Goal: Information Seeking & Learning: Learn about a topic

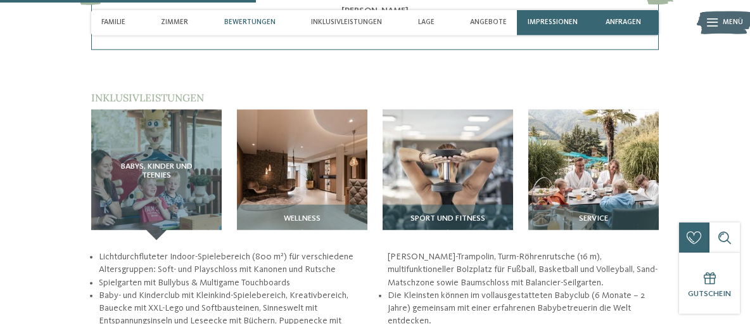
scroll to position [1180, 0]
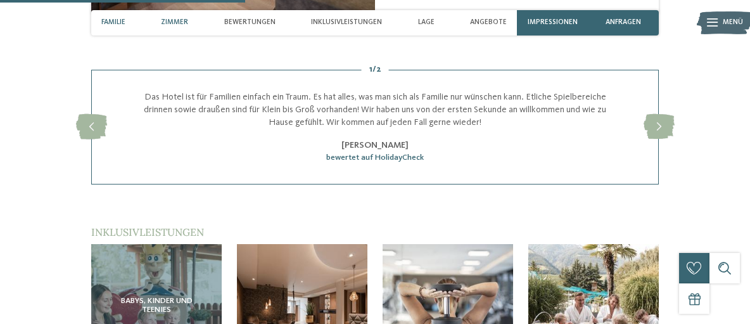
click at [122, 22] on span "Familie" at bounding box center [113, 22] width 24 height 8
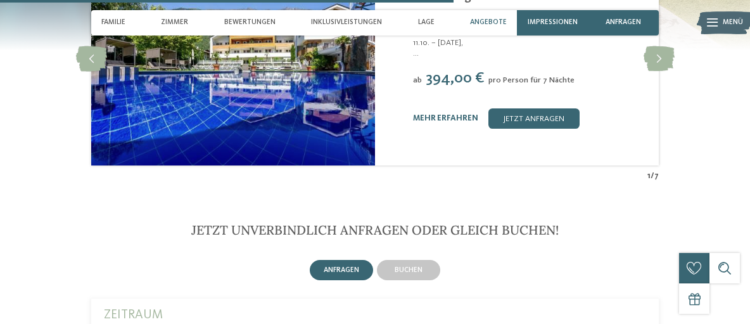
scroll to position [2155, 0]
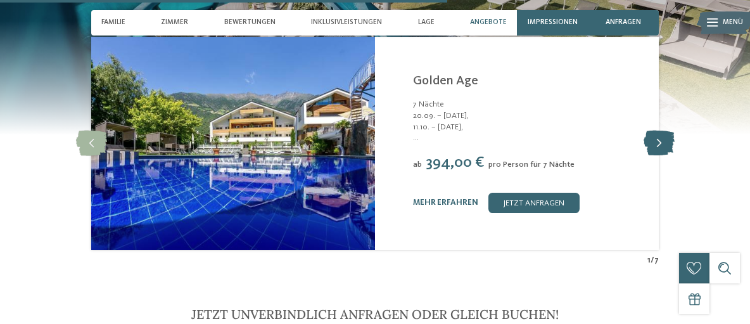
click at [662, 143] on icon at bounding box center [658, 142] width 31 height 25
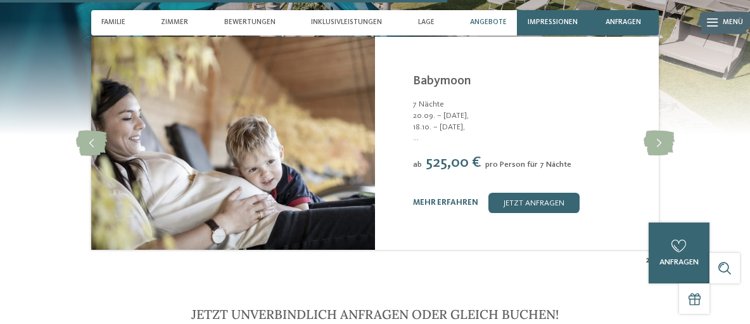
drag, startPoint x: 88, startPoint y: 137, endPoint x: 144, endPoint y: 139, distance: 56.4
click at [89, 137] on icon at bounding box center [91, 142] width 31 height 25
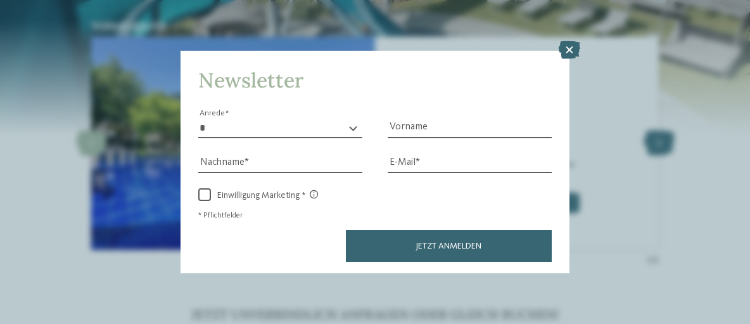
click at [653, 146] on div "Newsletter * **** **** ******* ****** Anrede Vorname Nachname Link" at bounding box center [375, 162] width 750 height 324
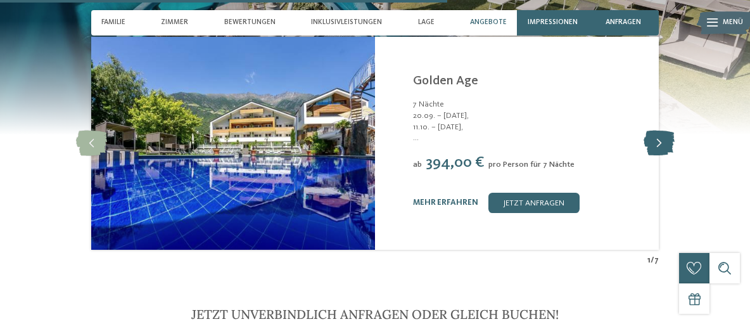
click at [653, 146] on icon at bounding box center [658, 142] width 31 height 25
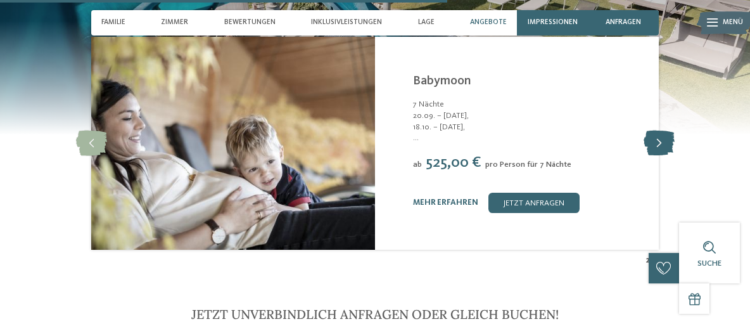
click at [653, 146] on icon at bounding box center [658, 142] width 31 height 25
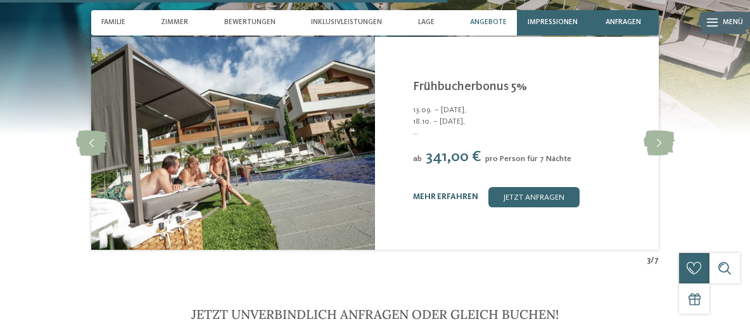
click at [446, 194] on link "mehr erfahren" at bounding box center [445, 197] width 65 height 8
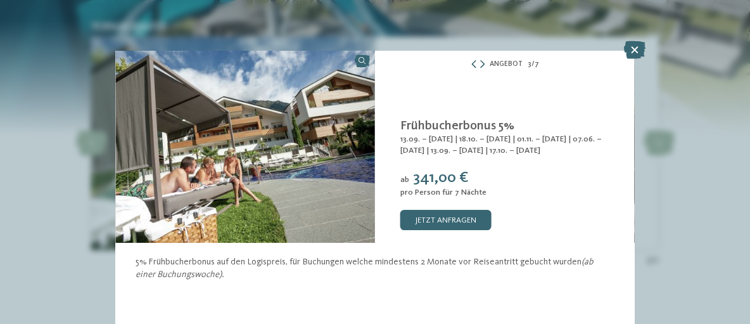
scroll to position [3, 0]
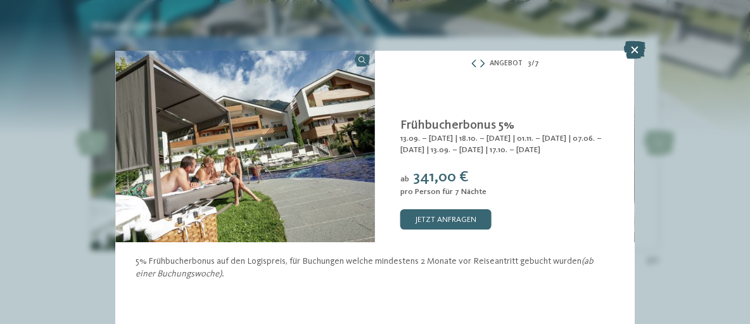
click at [636, 50] on icon at bounding box center [635, 50] width 22 height 18
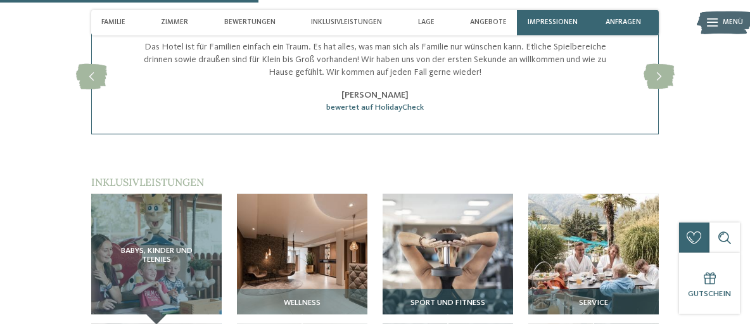
scroll to position [1227, 0]
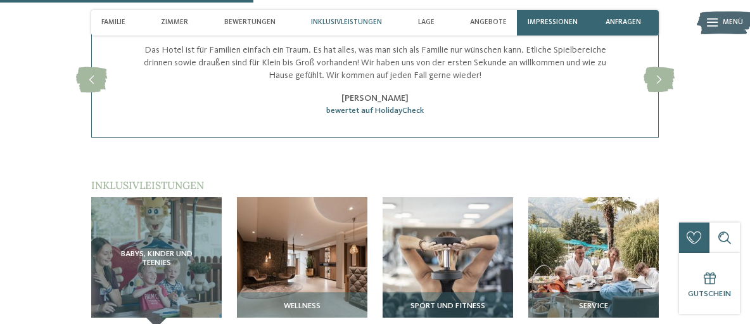
click at [317, 25] on span "Inklusivleistungen" at bounding box center [346, 22] width 71 height 8
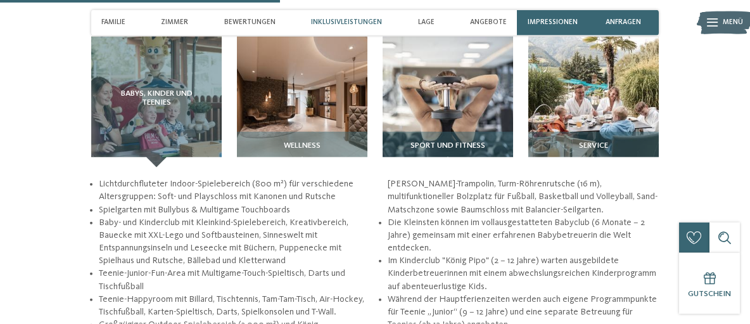
scroll to position [1415, 0]
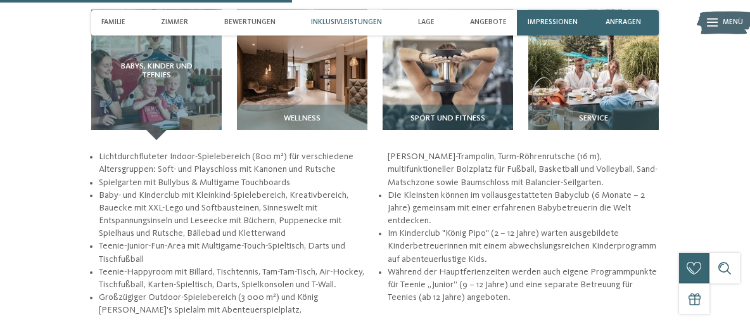
click at [341, 24] on span "Inklusivleistungen" at bounding box center [346, 22] width 71 height 8
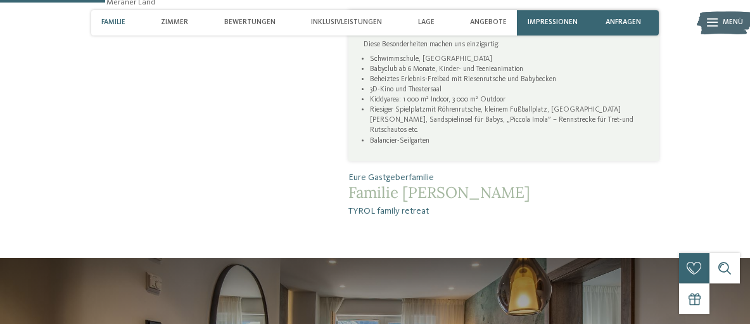
scroll to position [486, 0]
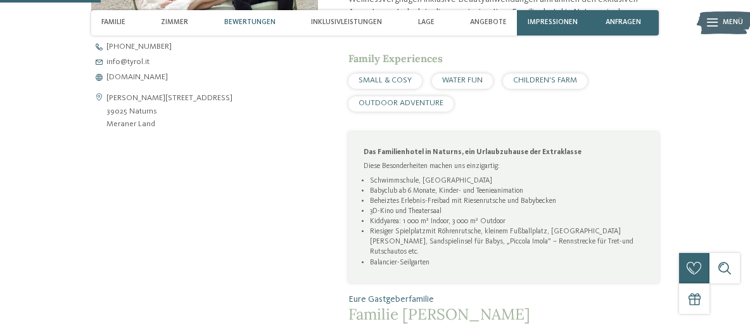
click at [256, 27] on span "Bewertungen" at bounding box center [249, 22] width 51 height 8
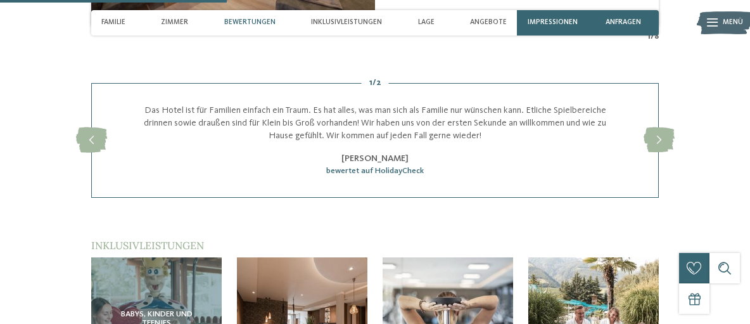
scroll to position [1175, 0]
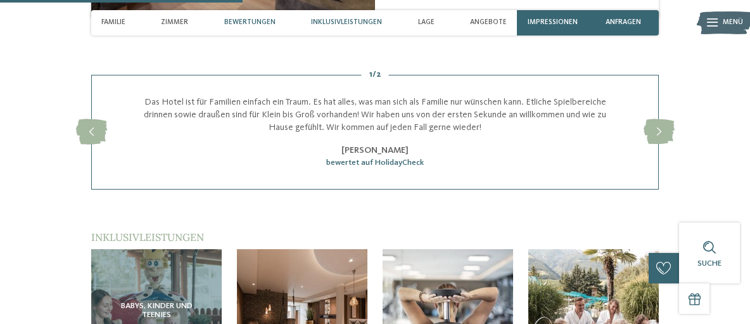
click at [338, 27] on span "Inklusivleistungen" at bounding box center [346, 22] width 71 height 8
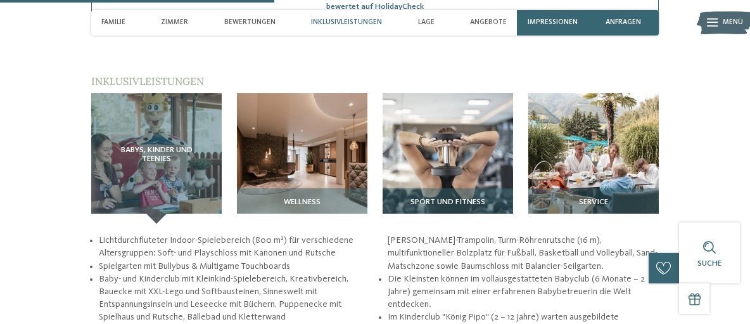
scroll to position [1330, 0]
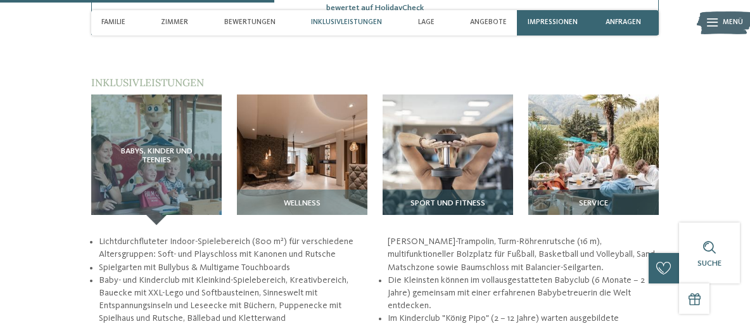
click at [339, 22] on span "Inklusivleistungen" at bounding box center [346, 22] width 71 height 8
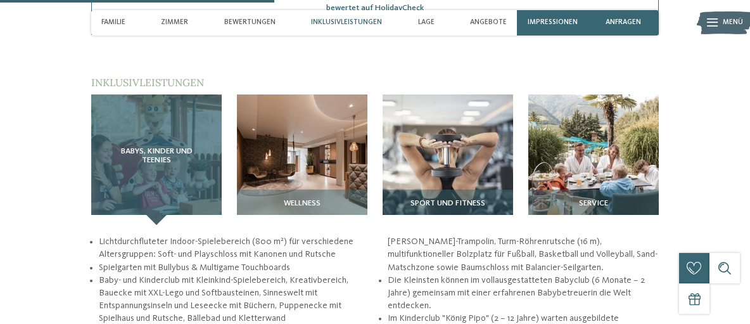
click at [172, 174] on div "Babys, Kinder und Teenies" at bounding box center [156, 159] width 130 height 130
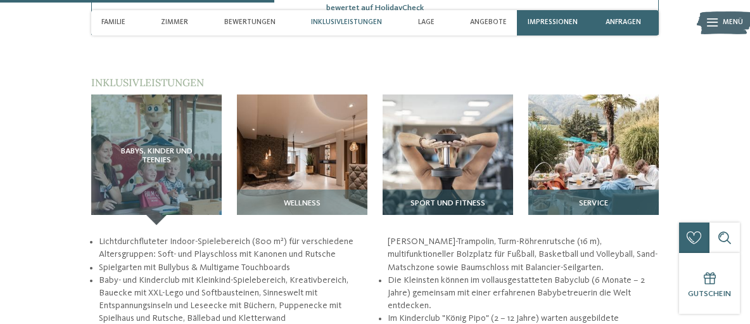
click at [548, 173] on img at bounding box center [593, 159] width 130 height 130
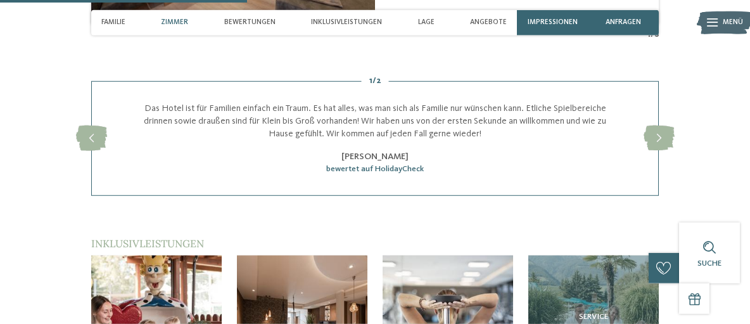
scroll to position [1161, 0]
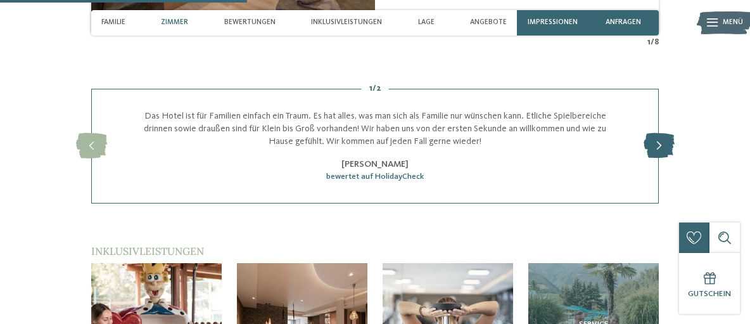
click at [652, 141] on icon at bounding box center [658, 145] width 31 height 25
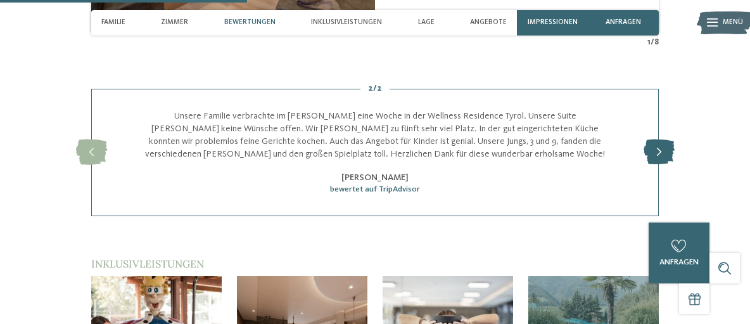
click at [657, 143] on icon at bounding box center [658, 151] width 31 height 25
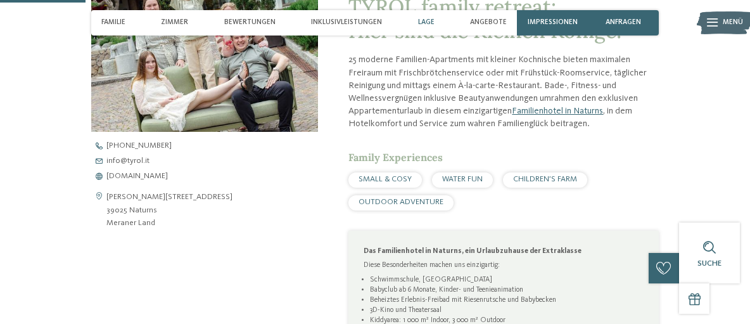
scroll to position [318, 0]
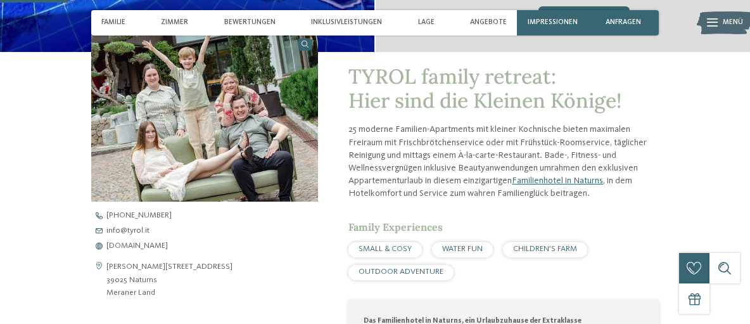
click at [392, 249] on span "SMALL & COSY" at bounding box center [384, 248] width 53 height 8
click at [390, 249] on span "SMALL & COSY" at bounding box center [384, 248] width 53 height 8
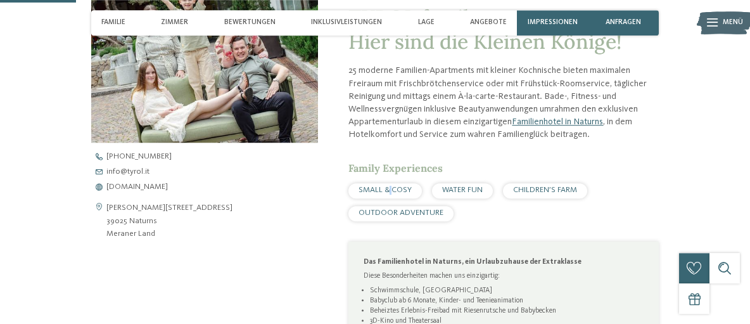
scroll to position [402, 0]
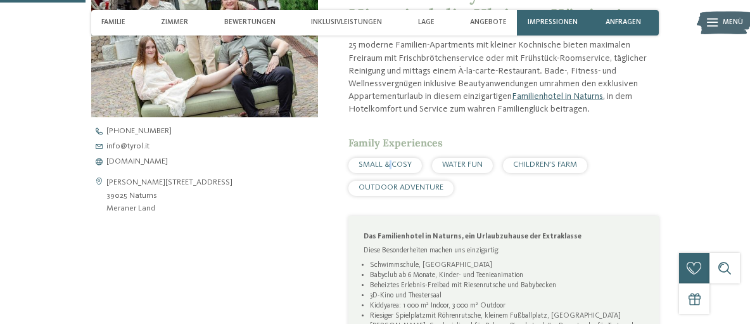
click at [529, 92] on link "Familienhotel in Naturns" at bounding box center [557, 96] width 91 height 9
click at [471, 171] on div "WATER FUN" at bounding box center [462, 165] width 61 height 15
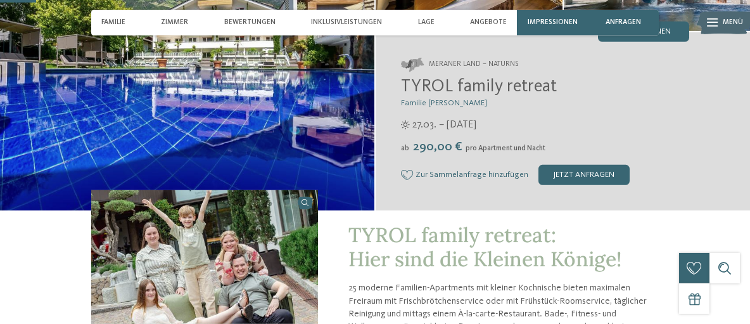
scroll to position [168, 0]
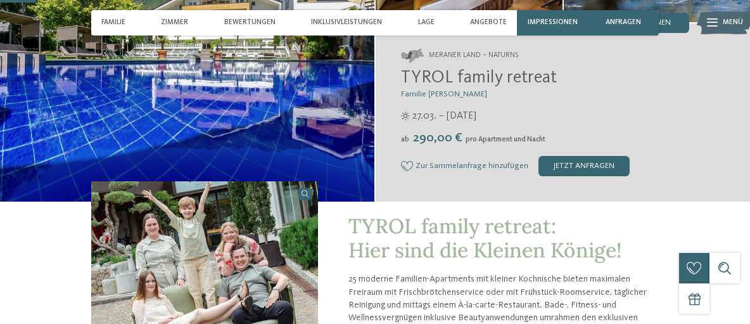
click at [412, 93] on span "Familie [PERSON_NAME]" at bounding box center [444, 94] width 86 height 8
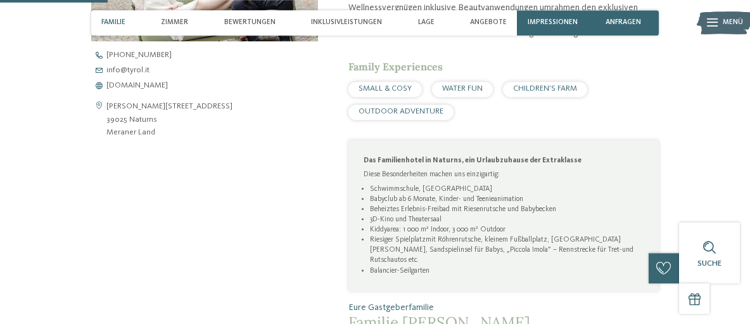
scroll to position [84, 0]
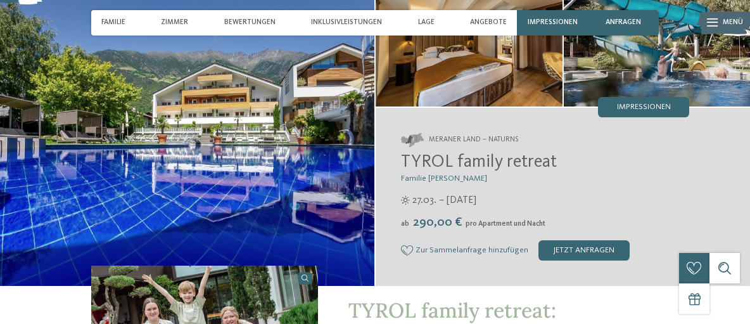
click at [712, 24] on icon at bounding box center [712, 23] width 11 height 8
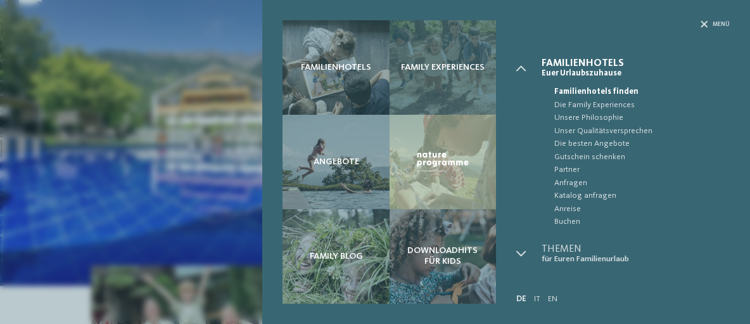
click at [442, 73] on span "Family Experiences" at bounding box center [443, 67] width 84 height 11
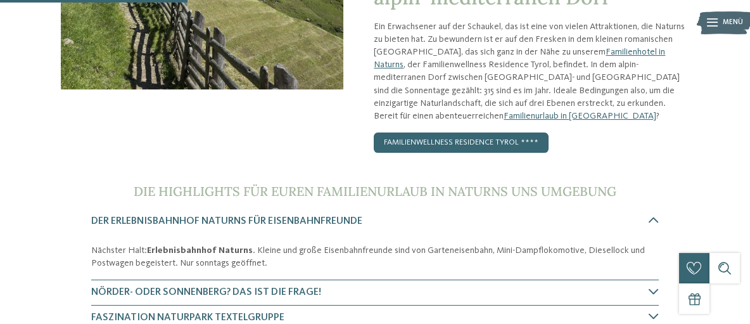
scroll to position [337, 0]
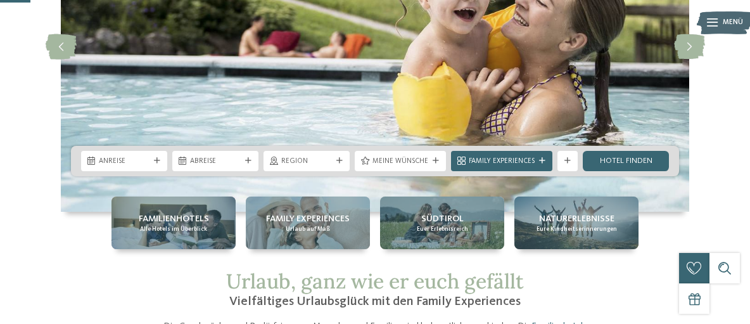
scroll to position [168, 0]
